Goal: Task Accomplishment & Management: Manage account settings

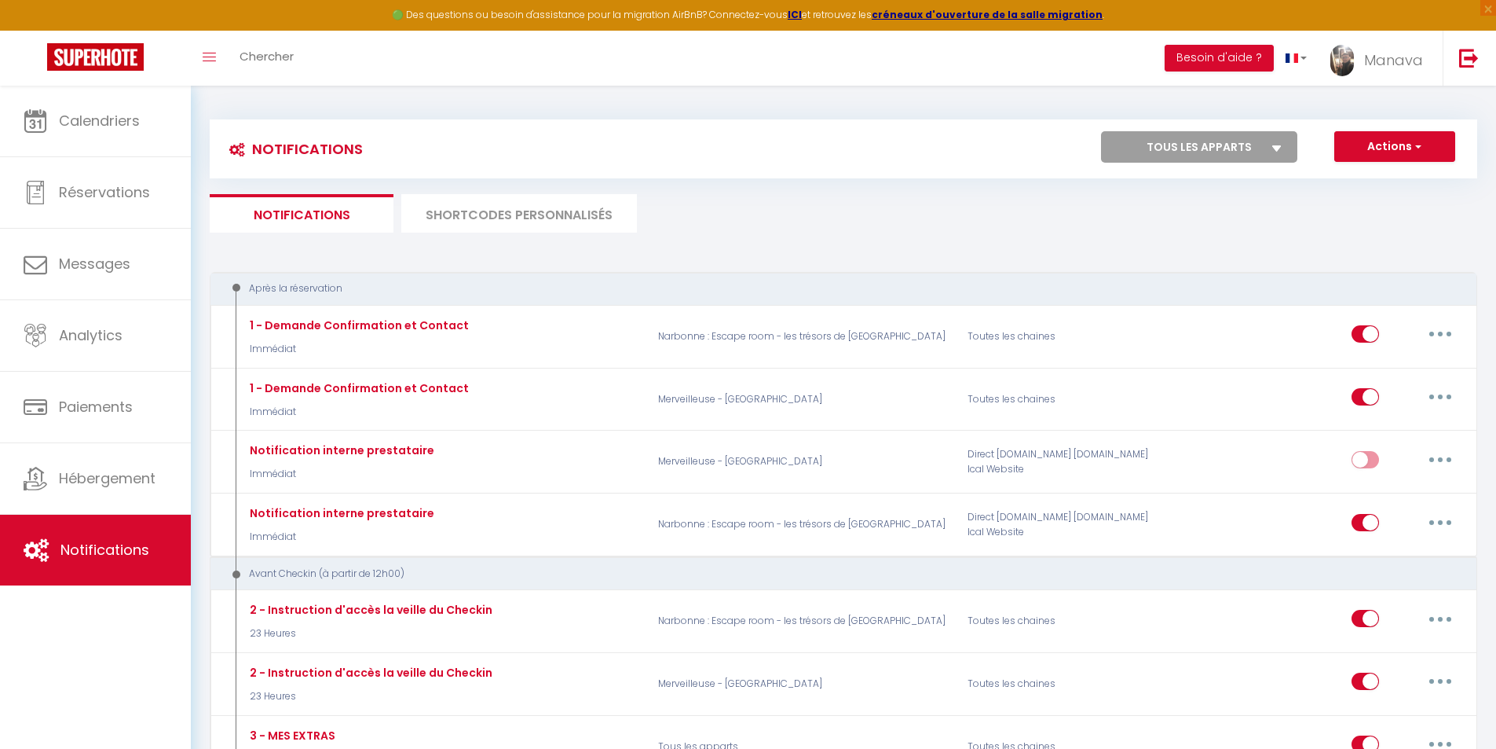
select select
checkbox input "false"
select select
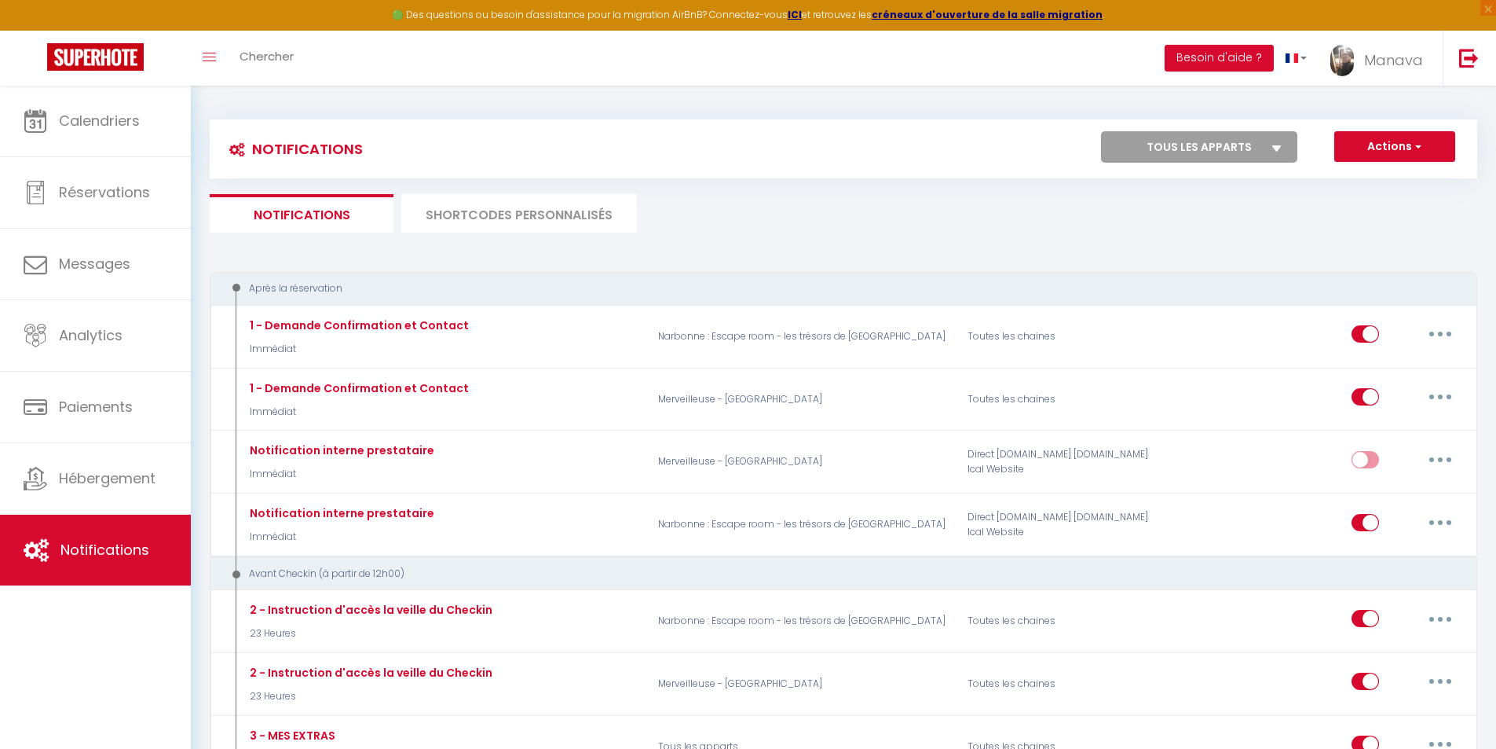
checkbox input "false"
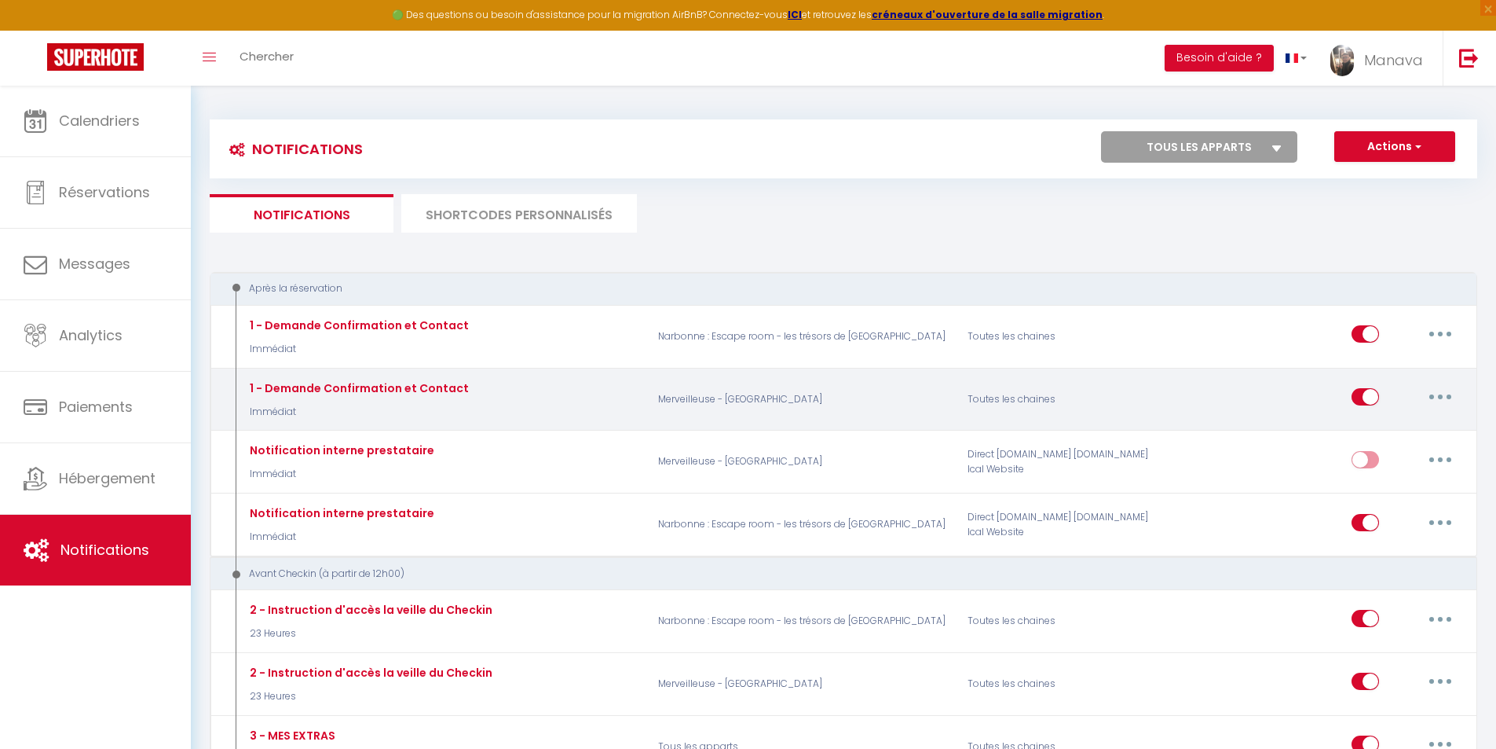
click at [1447, 397] on button "button" at bounding box center [1441, 396] width 44 height 25
click at [1354, 440] on link "Editer" at bounding box center [1400, 432] width 116 height 27
type input "1 - Demande Confirmation et Contact"
select select "Immédiat"
select select "if_booking_is_paid"
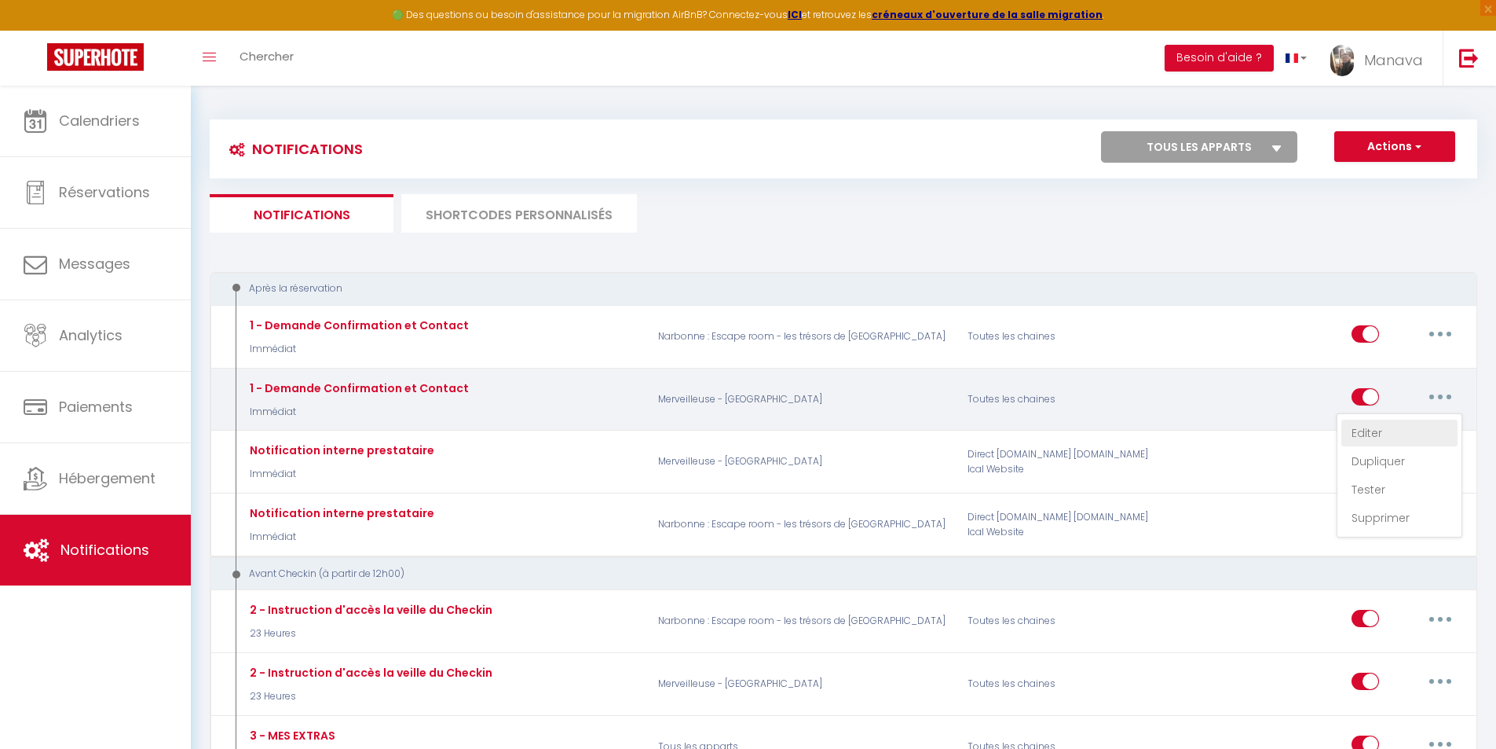
checkbox input "true"
checkbox input "false"
radio input "true"
type input "Merci de confirmer votre réservation - [BOOKING:ID] - [GUEST:FIRST_NAME] [GUEST…"
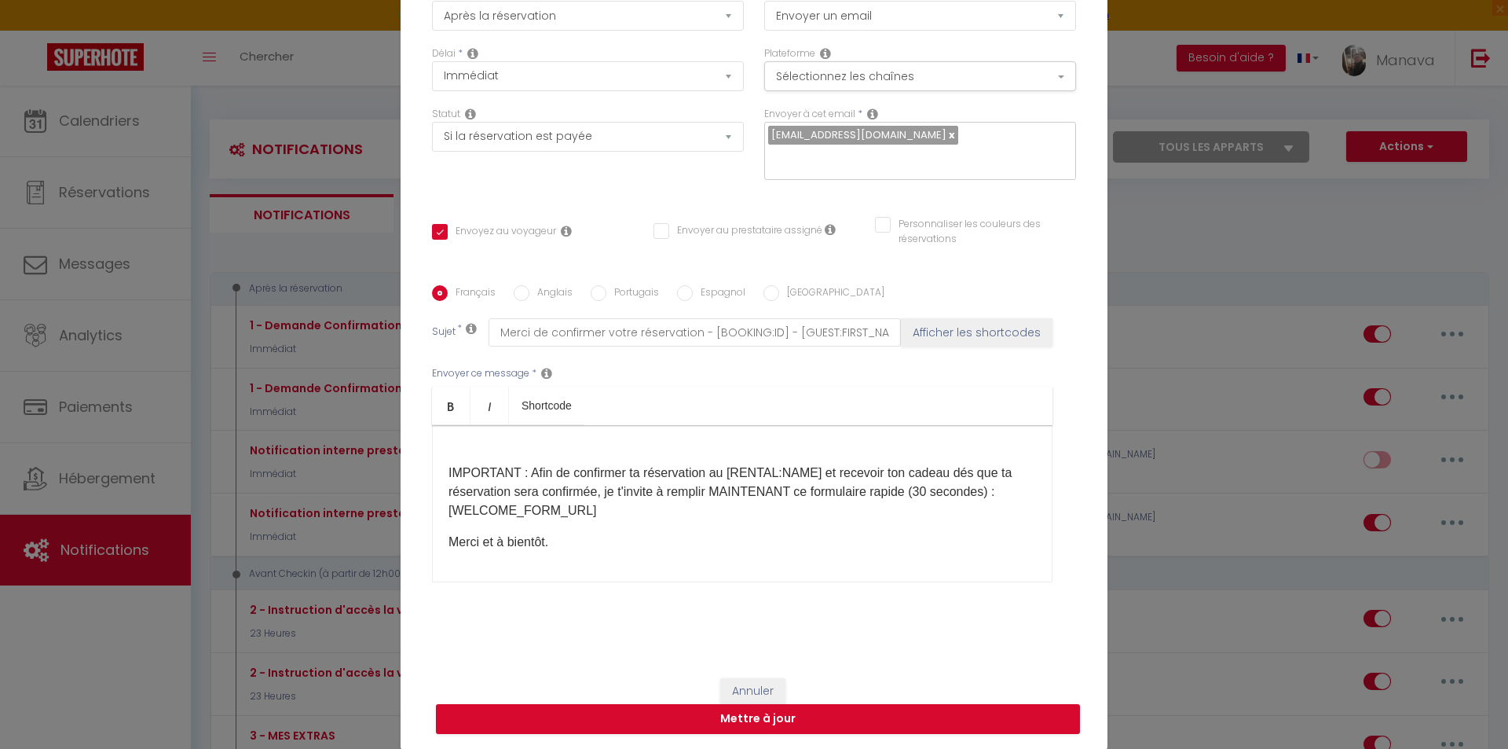
scroll to position [321, 0]
click at [764, 686] on button "Annuler" at bounding box center [752, 691] width 65 height 27
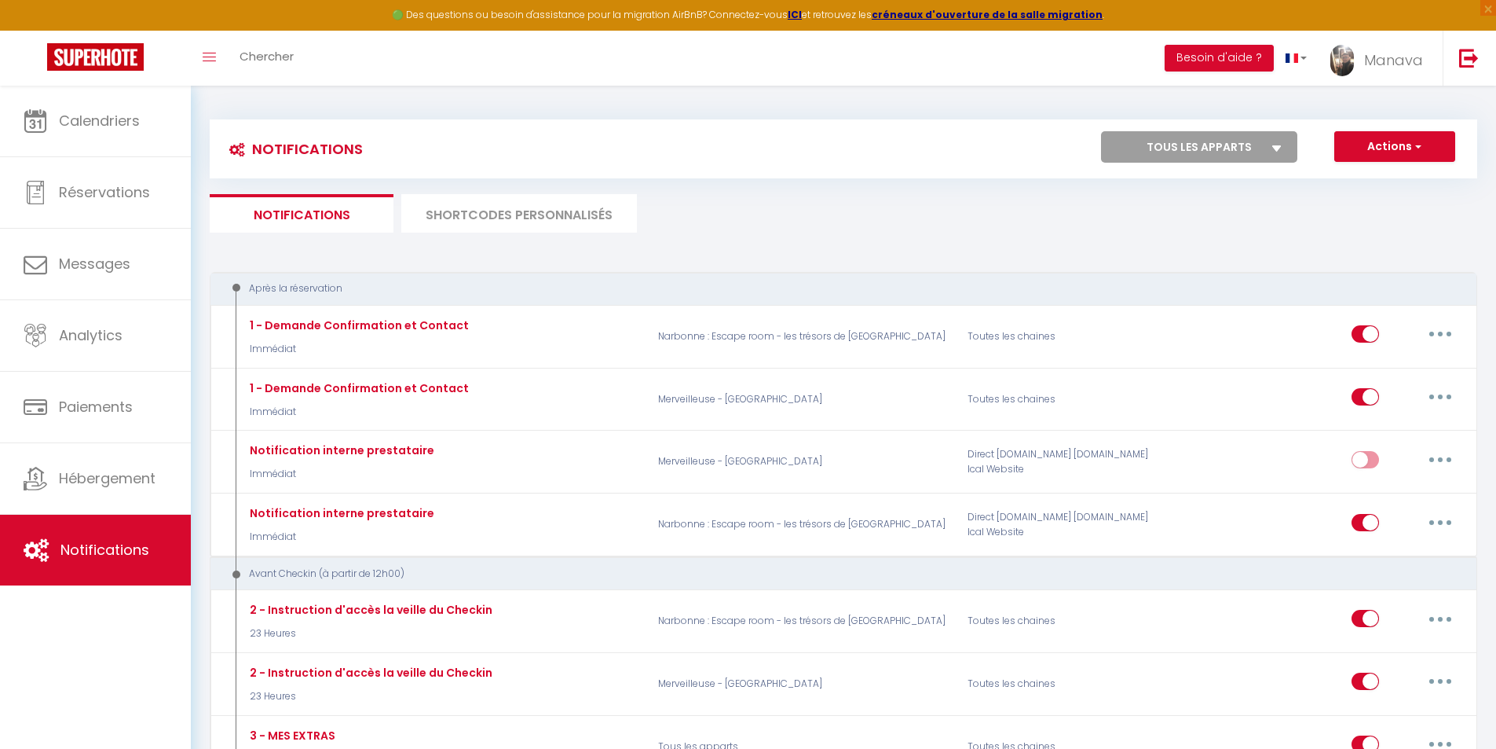
click at [515, 215] on li "SHORTCODES PERSONNALISÉS" at bounding box center [519, 213] width 236 height 38
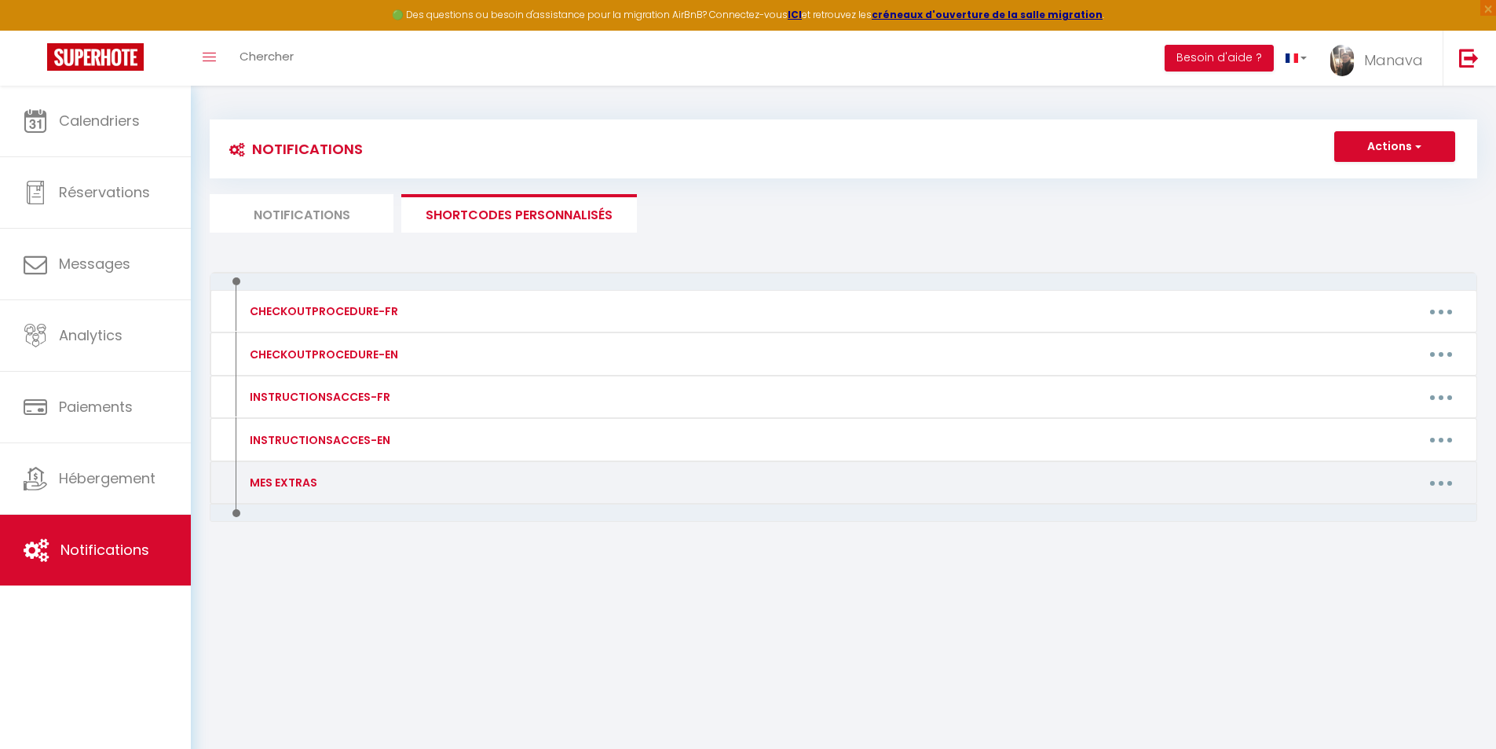
click at [289, 479] on div "MES EXTRAS" at bounding box center [281, 482] width 71 height 17
click at [1438, 483] on button "button" at bounding box center [1441, 482] width 44 height 25
click at [1384, 518] on link "Editer" at bounding box center [1400, 518] width 116 height 27
type input "MES EXTRAS"
type textarea "Mes Extras"
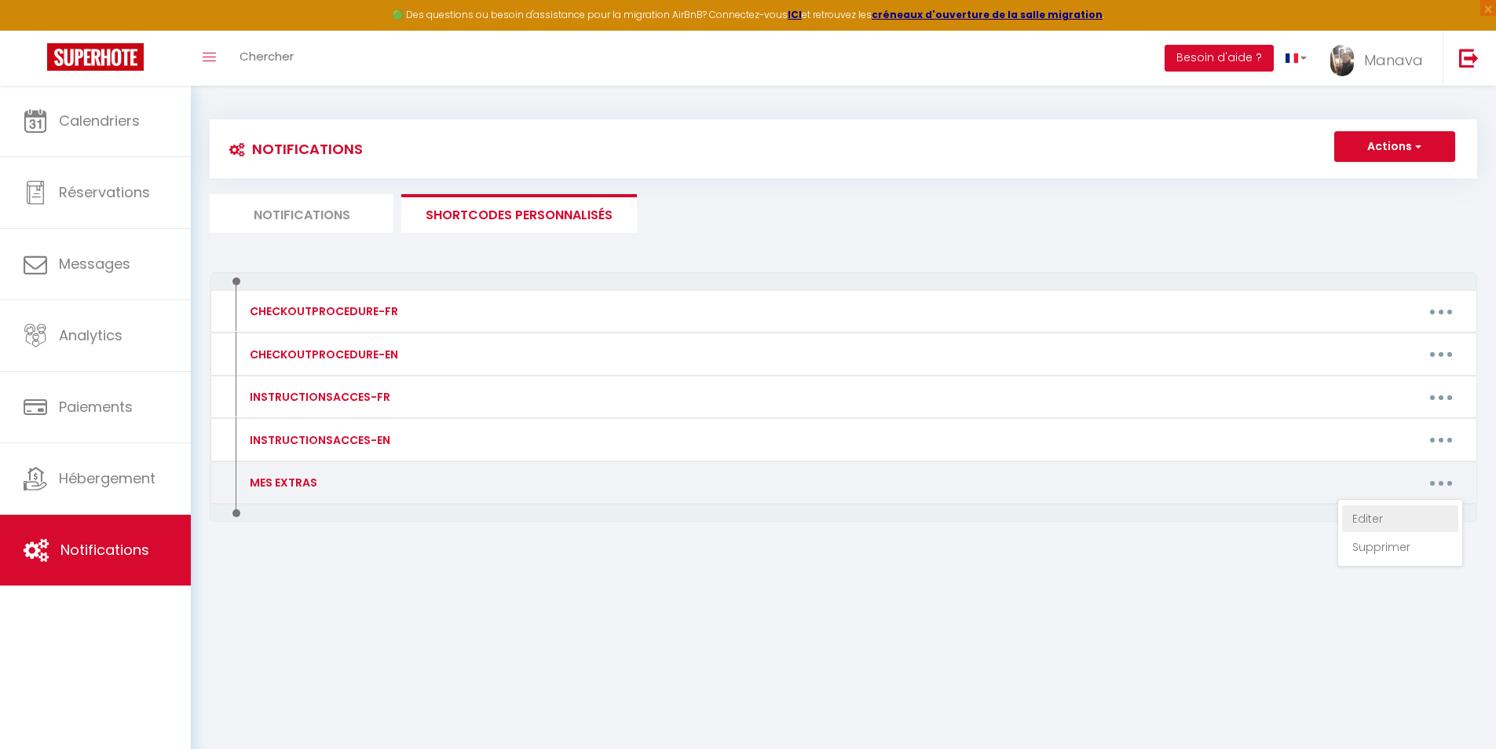
type textarea "[URL][DOMAIN_NAME]"
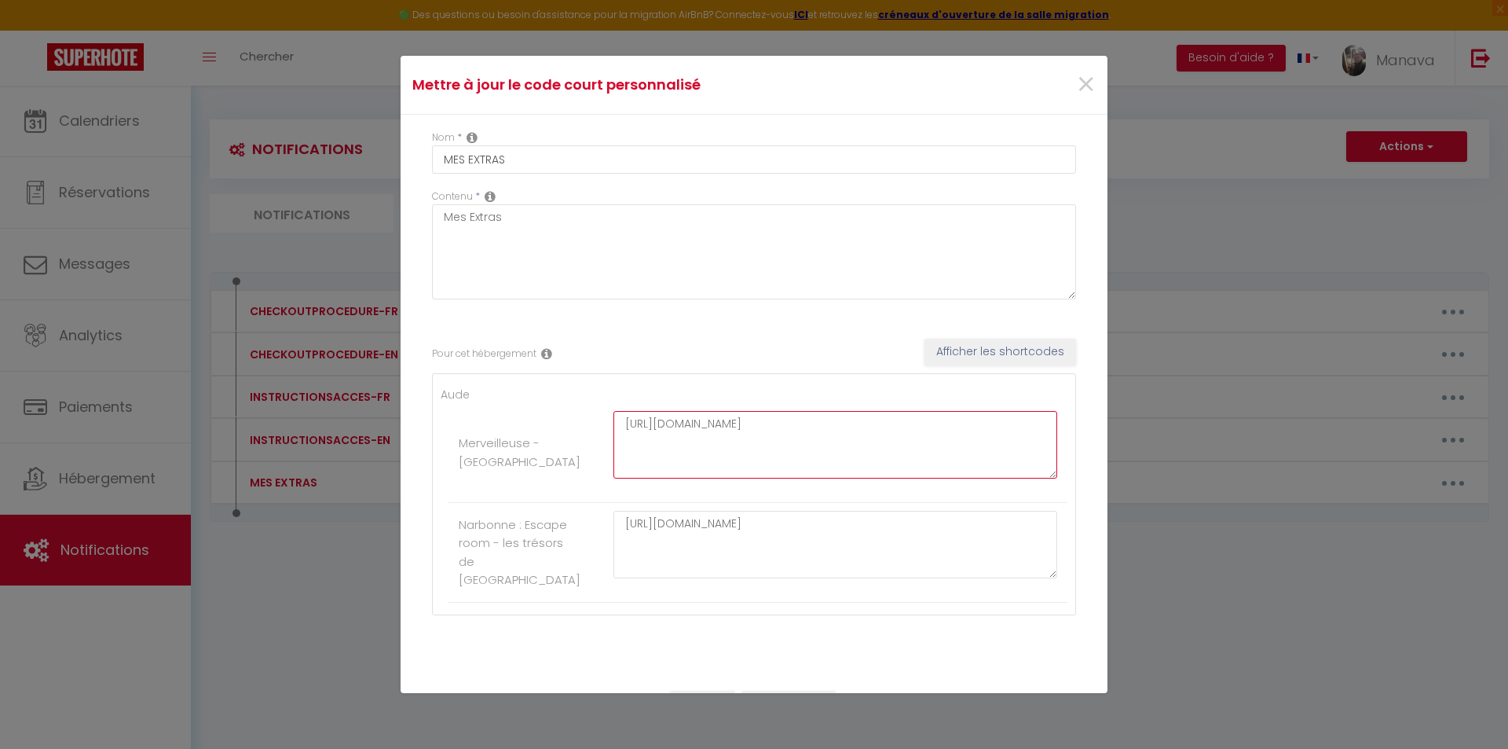
drag, startPoint x: 1014, startPoint y: 427, endPoint x: 612, endPoint y: 437, distance: 402.3
click at [614, 437] on textarea "[URL][DOMAIN_NAME]" at bounding box center [836, 445] width 444 height 68
paste textarea "[URL][DOMAIN_NAME]"
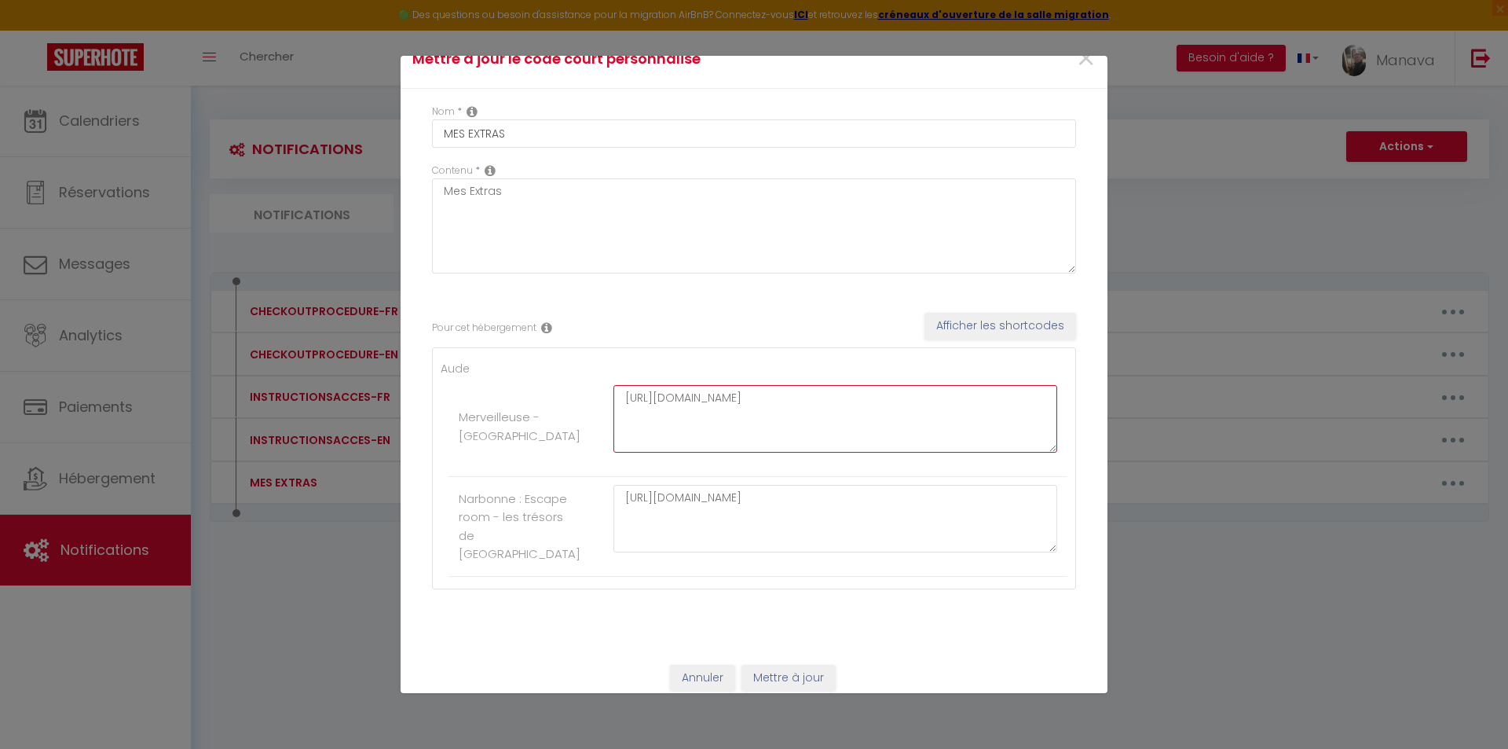
scroll to position [39, 0]
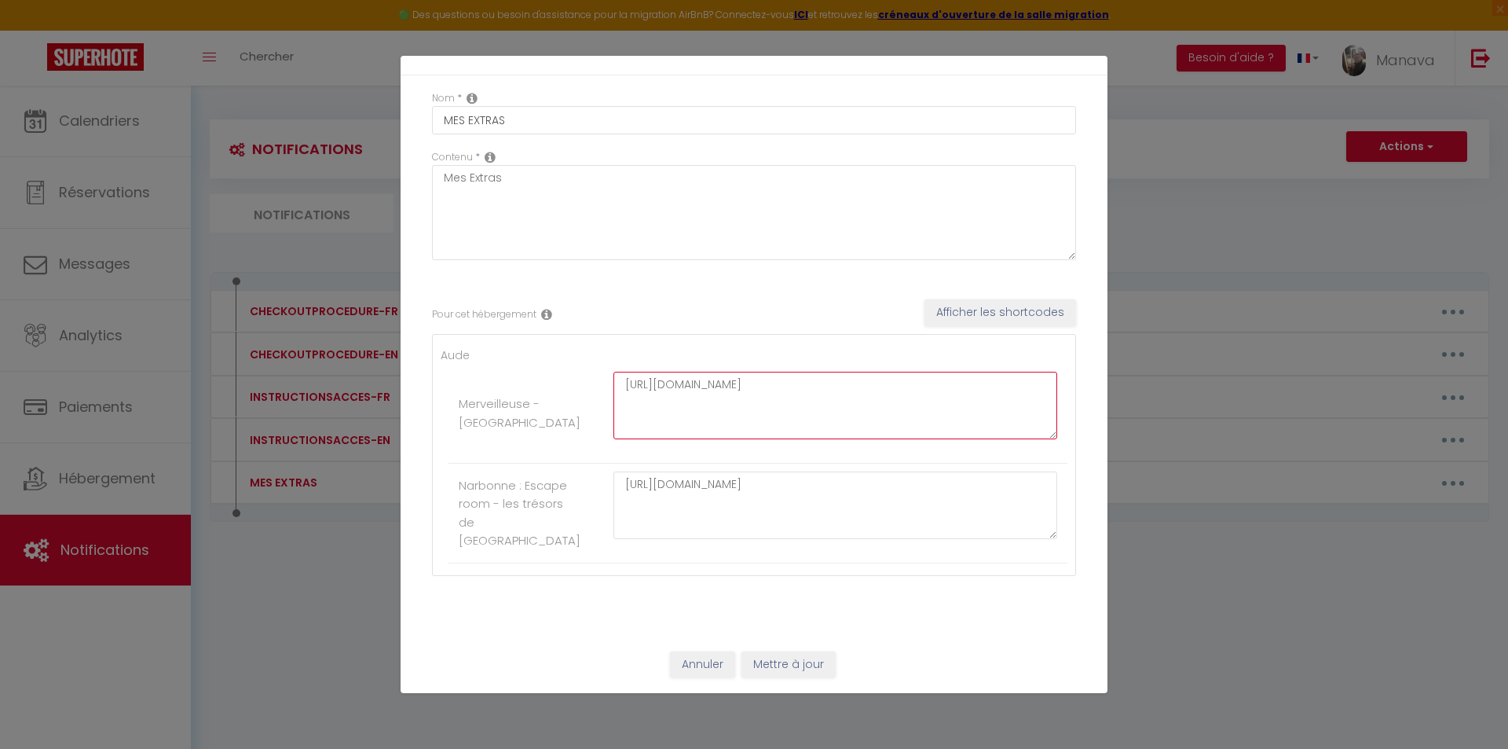
type textarea "[URL][DOMAIN_NAME]"
click at [778, 668] on button "Mettre à jour" at bounding box center [789, 664] width 94 height 27
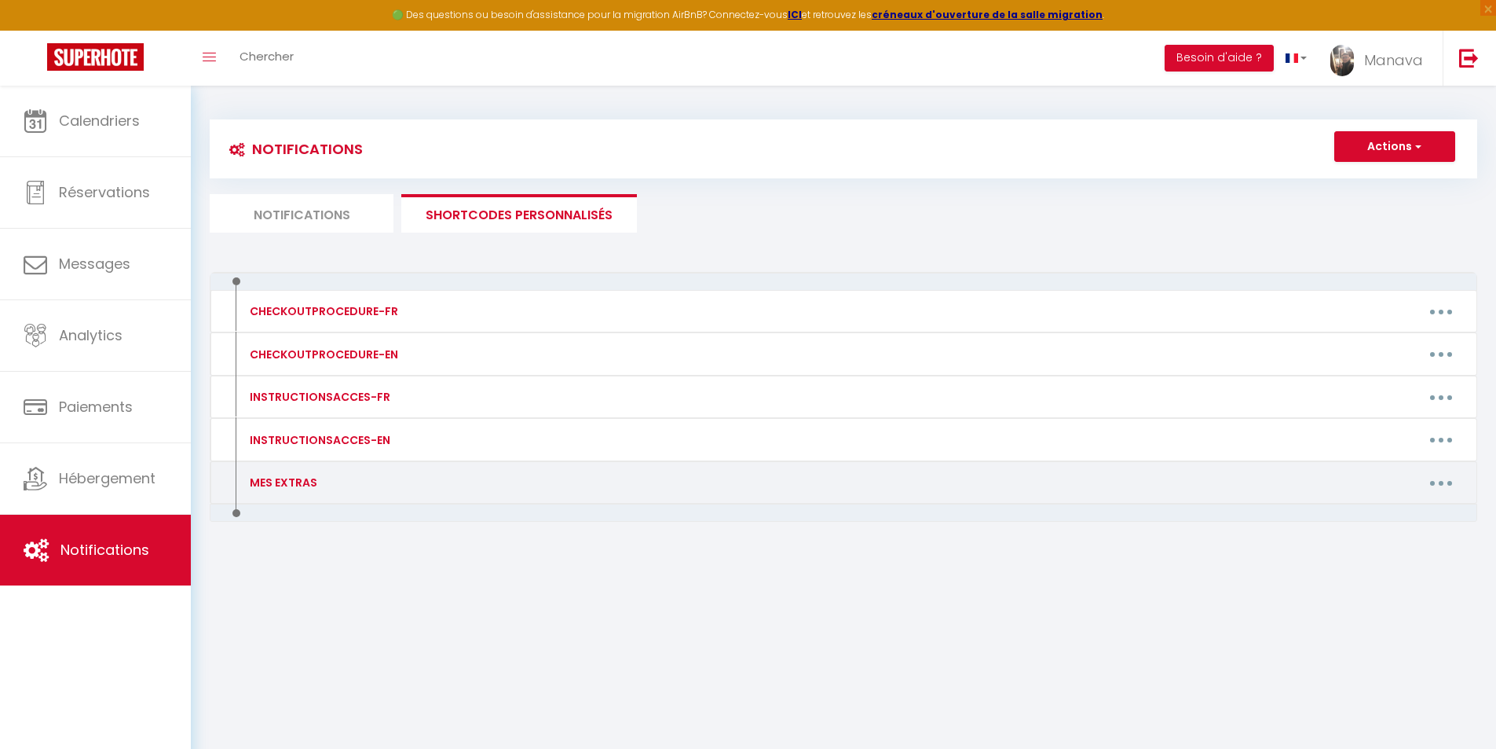
click at [278, 477] on div "MES EXTRAS" at bounding box center [281, 482] width 71 height 17
click at [279, 482] on div "MES EXTRAS" at bounding box center [281, 482] width 71 height 17
click at [1437, 489] on button "button" at bounding box center [1441, 482] width 44 height 25
click at [1392, 512] on link "Editer" at bounding box center [1400, 518] width 116 height 27
type input "MES EXTRAS"
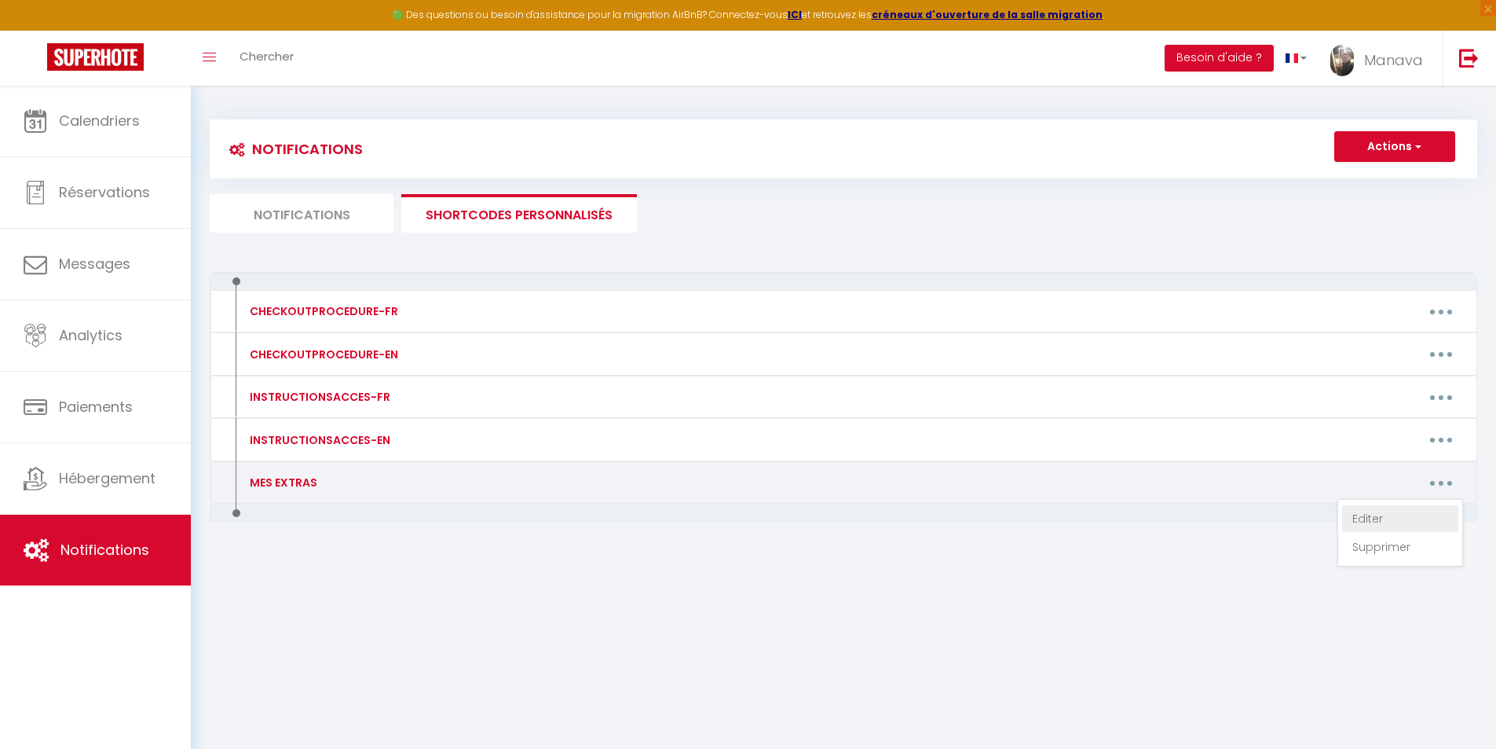
type textarea "Mes Extras"
type textarea "[URL][DOMAIN_NAME]"
